Goal: Entertainment & Leisure: Consume media (video, audio)

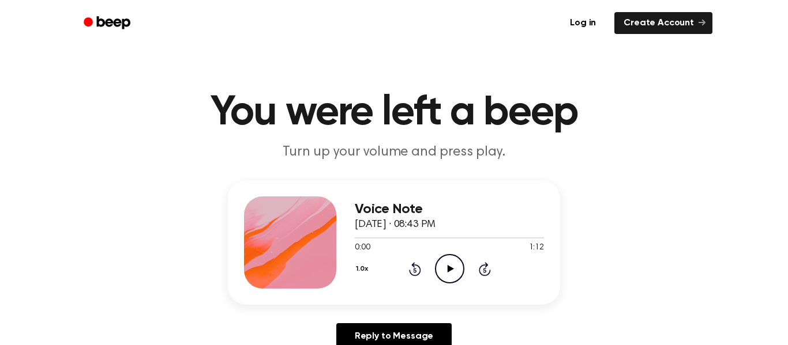
click at [445, 262] on icon "Play Audio" at bounding box center [449, 268] width 29 height 29
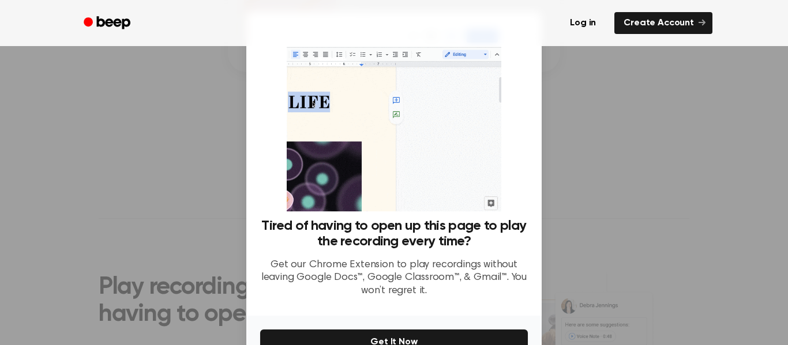
scroll to position [244, 0]
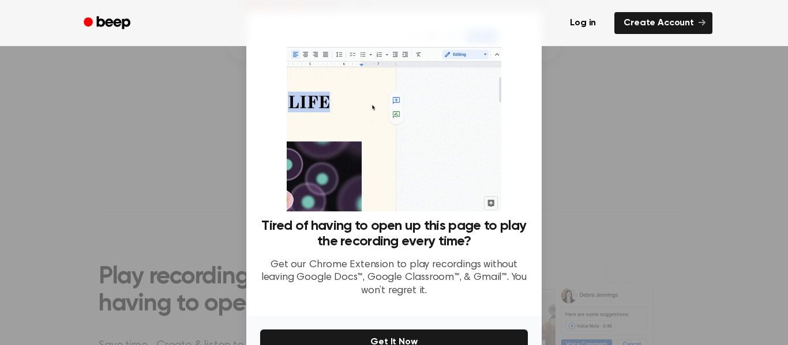
click at [344, 310] on div "Tired of having to open up this page to play the recording every time? Get our …" at bounding box center [393, 164] width 295 height 305
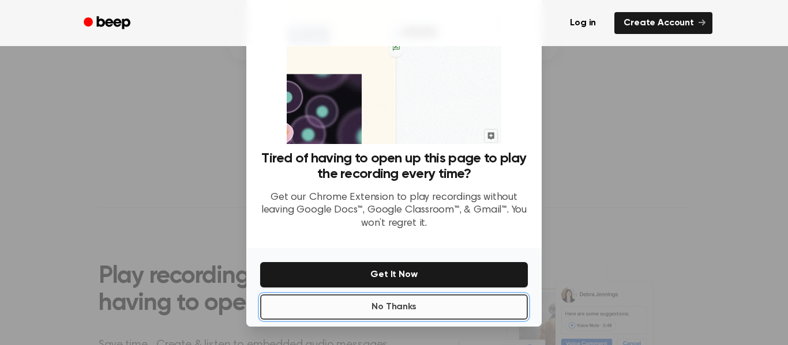
click at [312, 310] on button "No Thanks" at bounding box center [394, 307] width 268 height 25
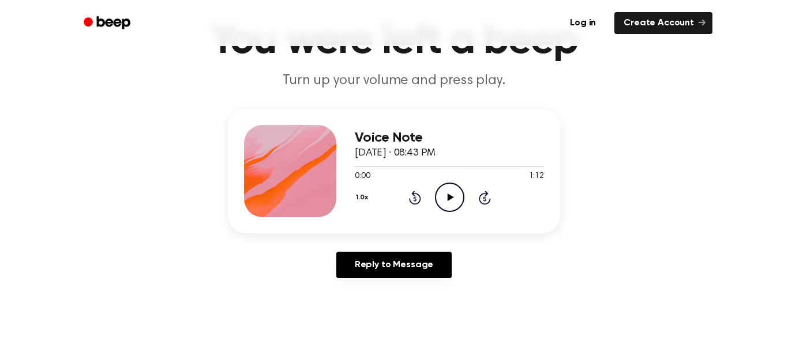
scroll to position [74, 0]
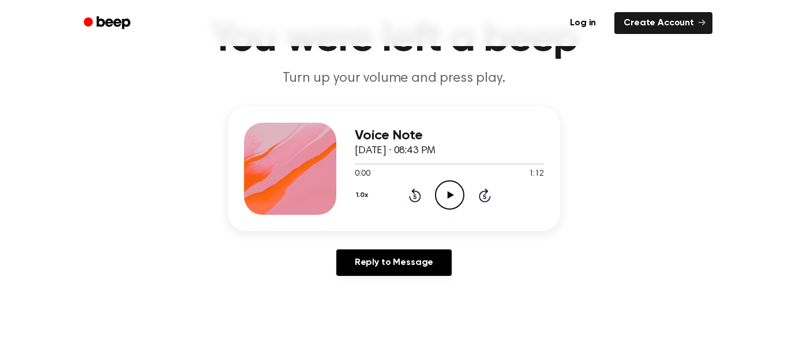
click at [446, 202] on icon "Play Audio" at bounding box center [449, 195] width 29 height 29
click at [447, 193] on icon at bounding box center [449, 194] width 5 height 7
click at [440, 191] on icon "Play Audio" at bounding box center [449, 195] width 29 height 29
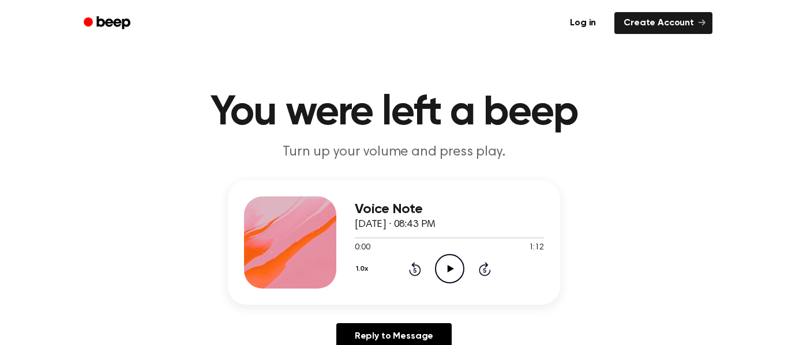
click at [448, 274] on icon "Play Audio" at bounding box center [449, 268] width 29 height 29
click at [448, 274] on icon "Pause Audio" at bounding box center [449, 268] width 29 height 29
